Goal: Task Accomplishment & Management: Manage account settings

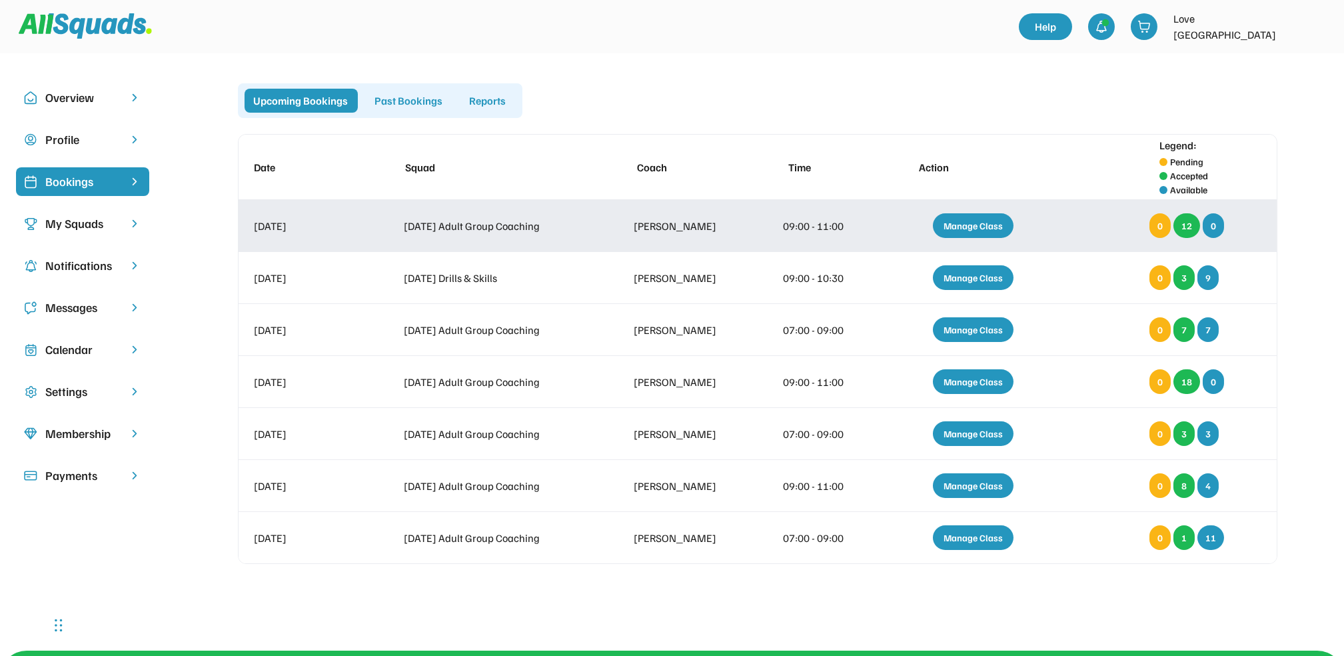
click at [977, 225] on div "Manage Class" at bounding box center [973, 225] width 81 height 25
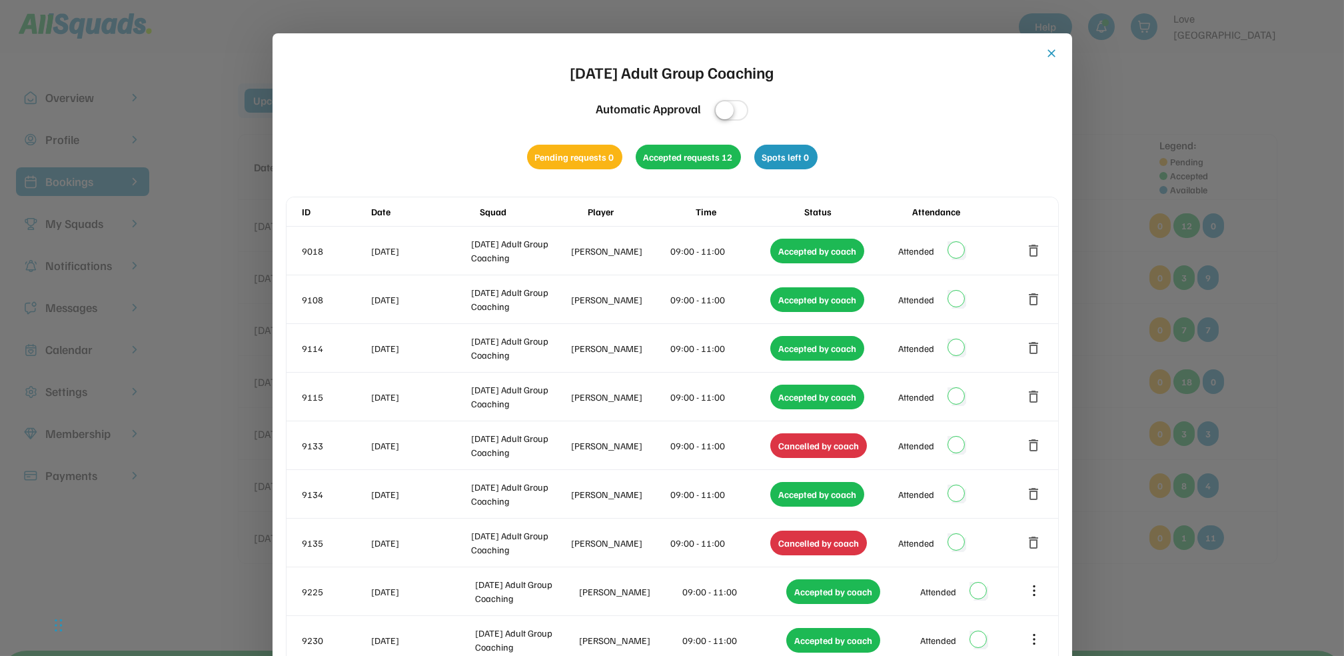
click at [1055, 42] on div "close [DATE] Adult Group Coaching Automatic Approval Pending requests 0 Accepte…" at bounding box center [671, 641] width 799 height 1216
click at [1050, 48] on button "close" at bounding box center [1051, 53] width 13 height 13
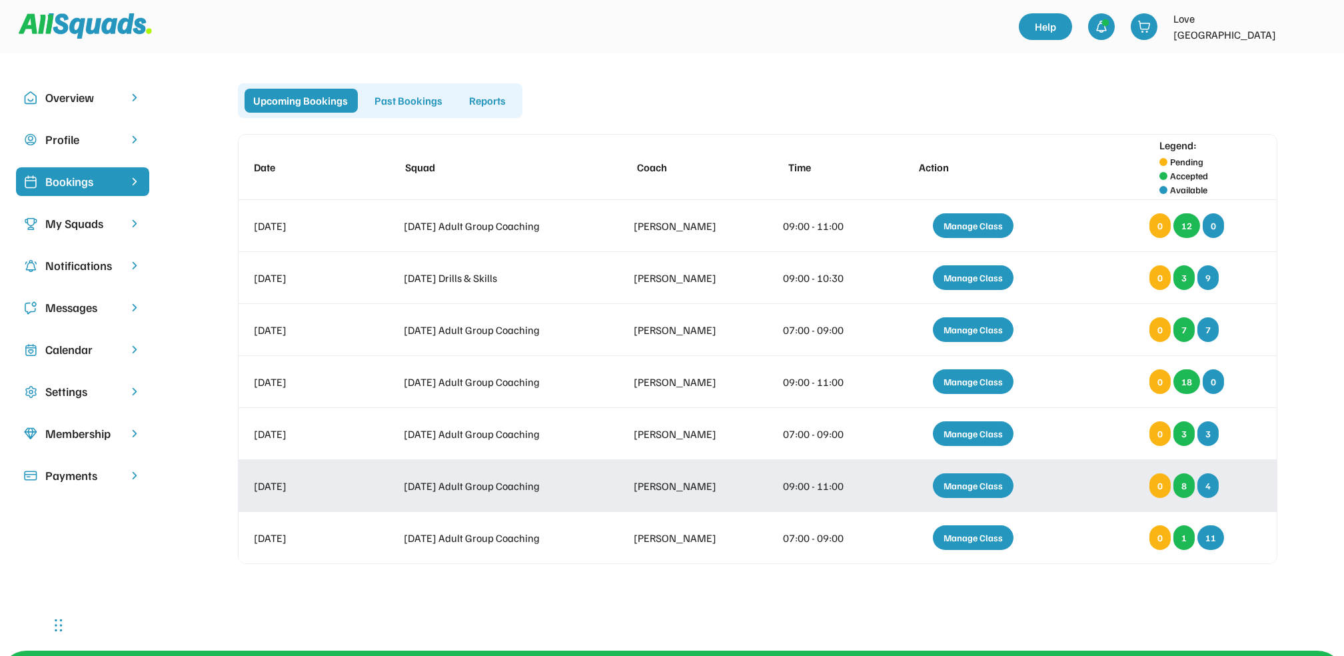
click at [974, 482] on div "Manage Class" at bounding box center [973, 485] width 81 height 25
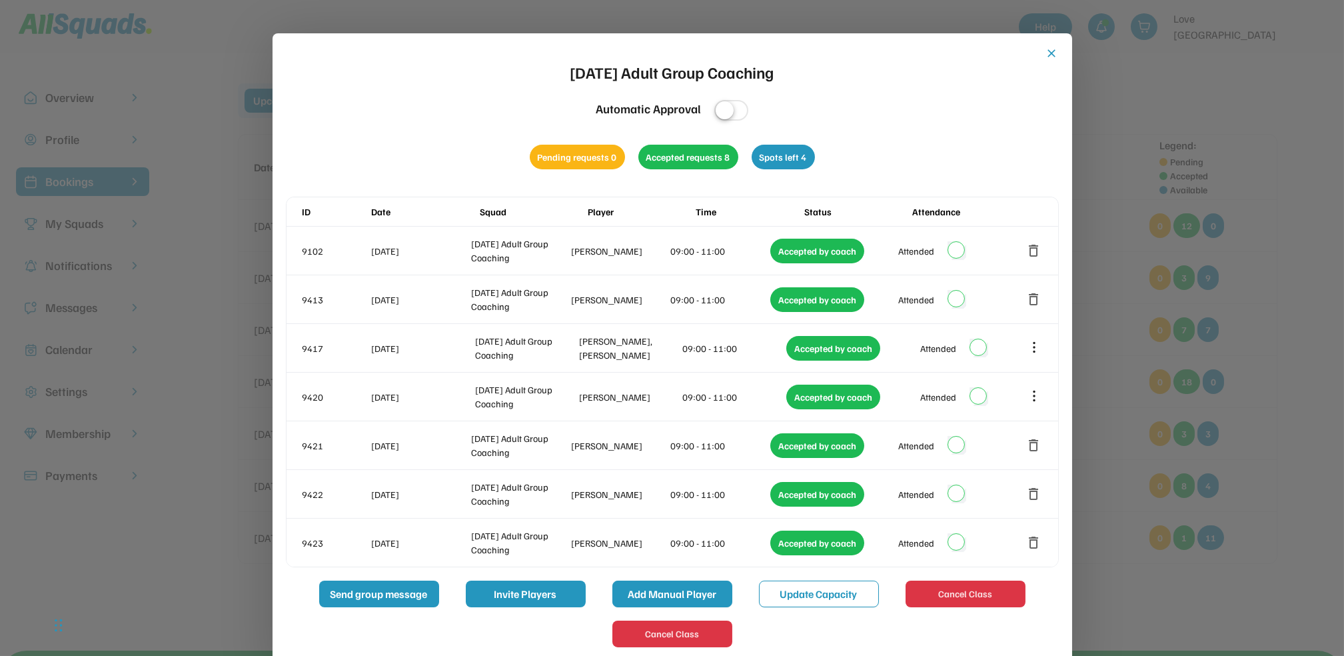
click at [674, 592] on button "Add Manual Player" at bounding box center [672, 593] width 120 height 27
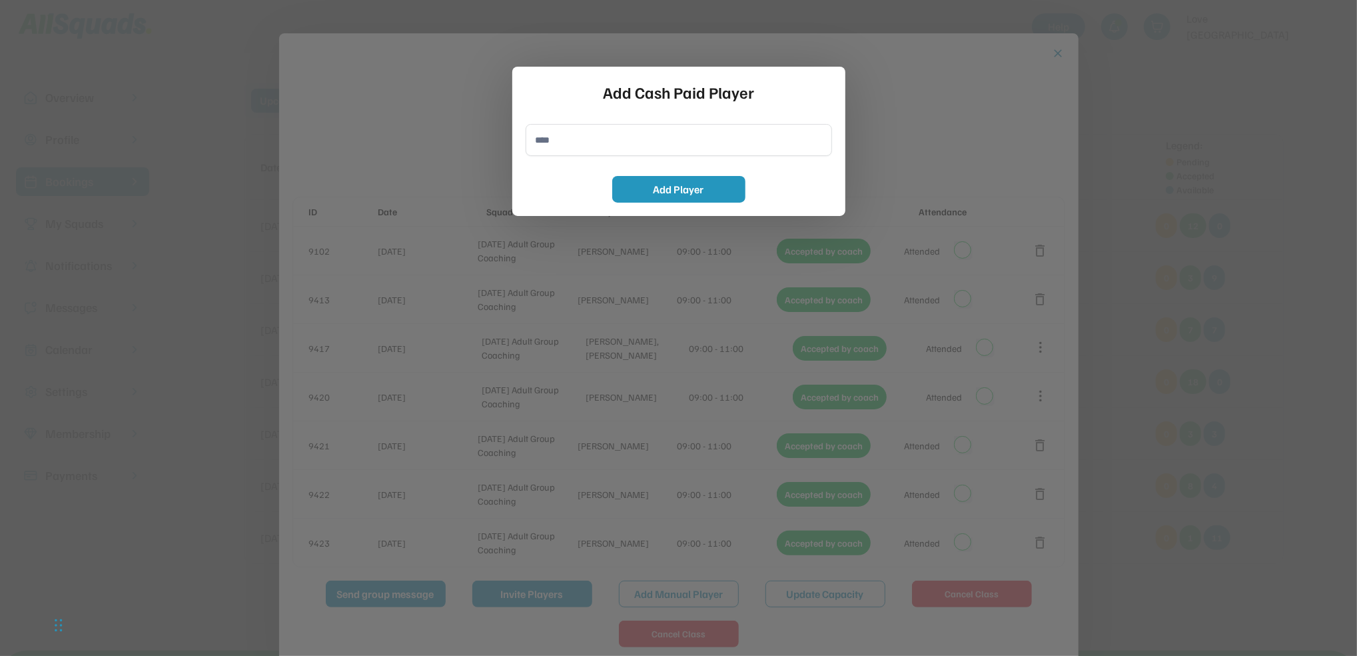
click at [537, 141] on input "input" at bounding box center [679, 140] width 306 height 32
type input "**********"
click at [715, 183] on button "Add Player" at bounding box center [678, 189] width 133 height 27
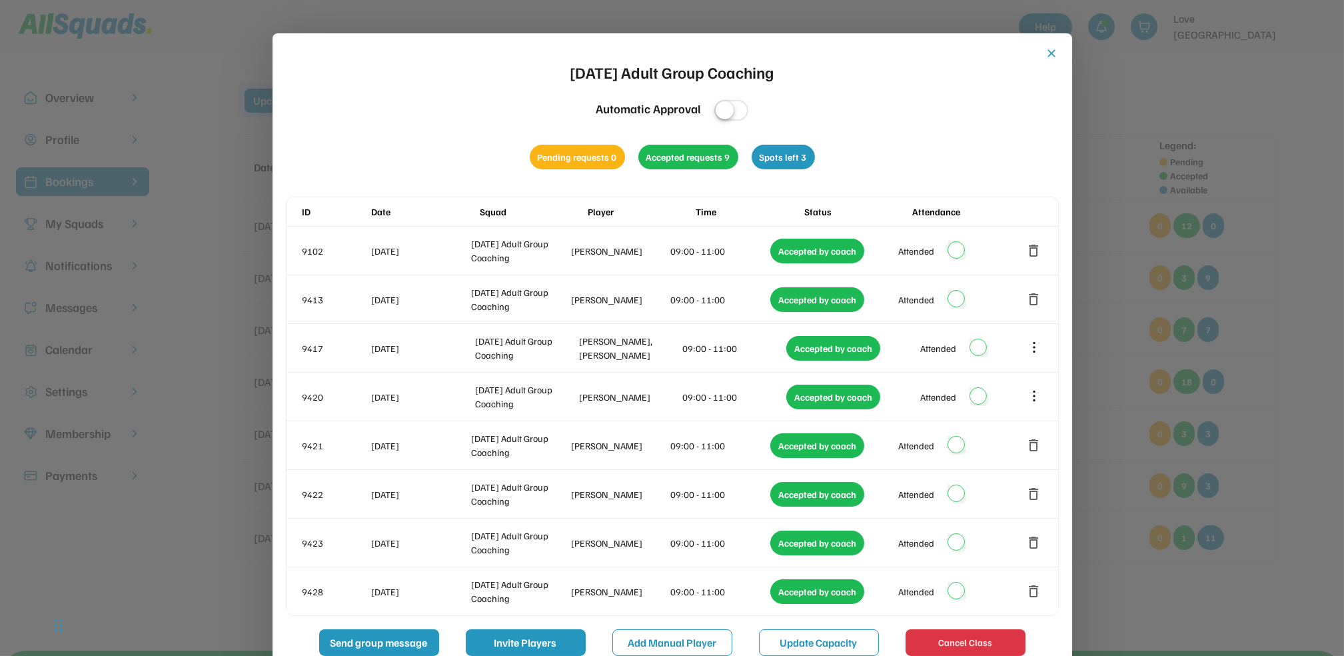
click at [1052, 51] on button "close" at bounding box center [1051, 53] width 13 height 13
